Goal: Transaction & Acquisition: Purchase product/service

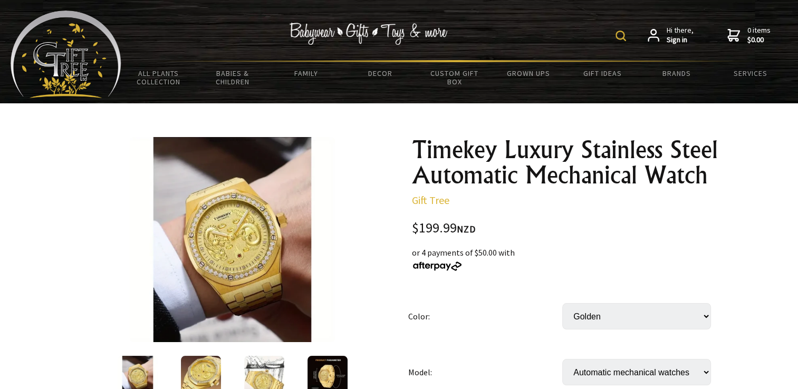
click at [145, 368] on img at bounding box center [138, 376] width 40 height 40
click at [190, 364] on img at bounding box center [201, 376] width 40 height 40
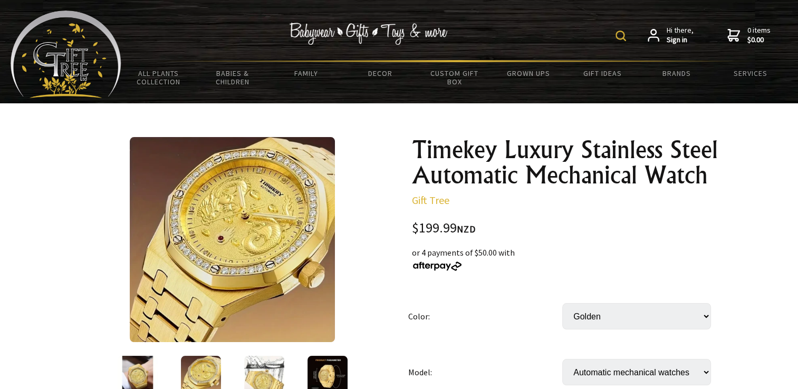
click at [336, 377] on img at bounding box center [328, 376] width 40 height 40
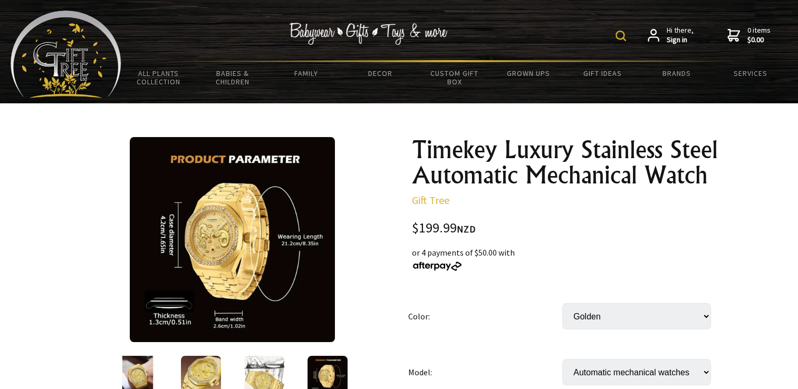
click at [279, 376] on img at bounding box center [264, 376] width 40 height 40
